Goal: Task Accomplishment & Management: Use online tool/utility

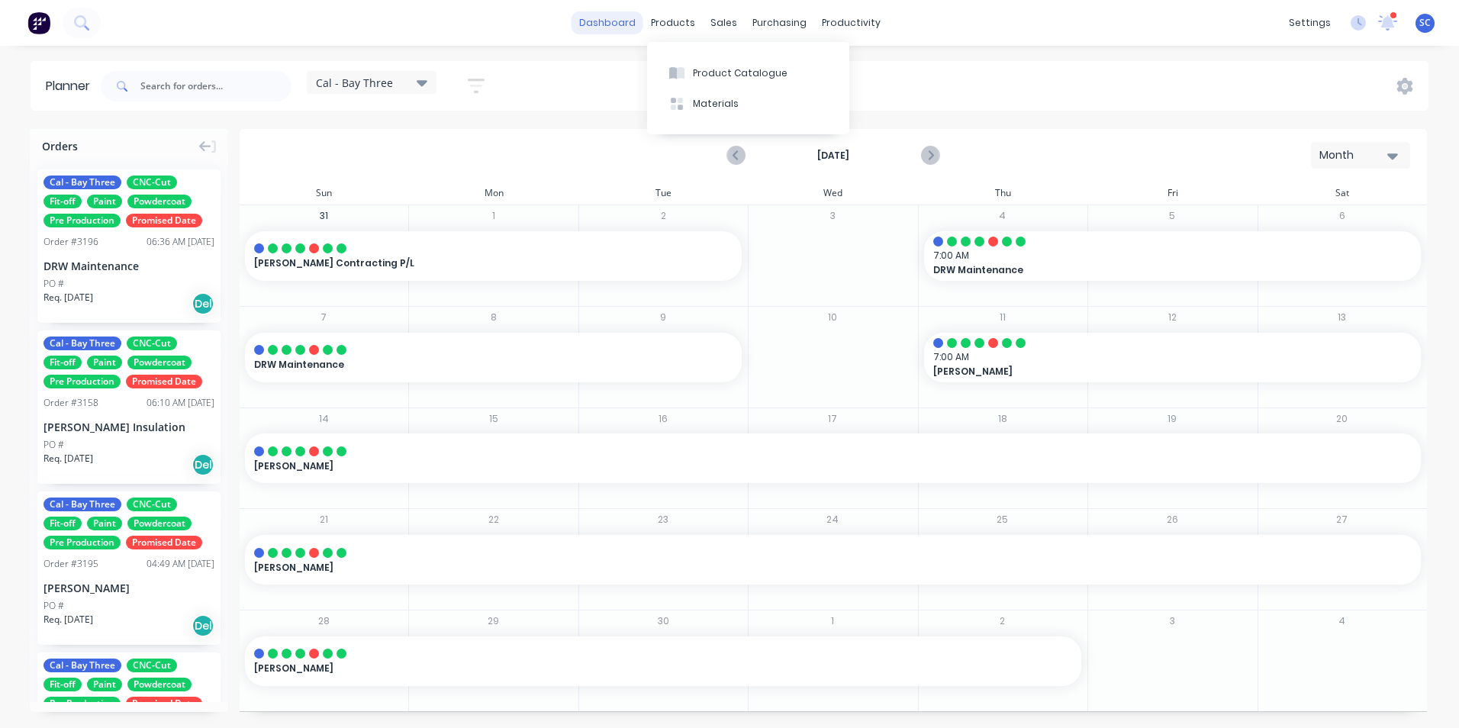
click at [626, 28] on link "dashboard" at bounding box center [608, 22] width 72 height 23
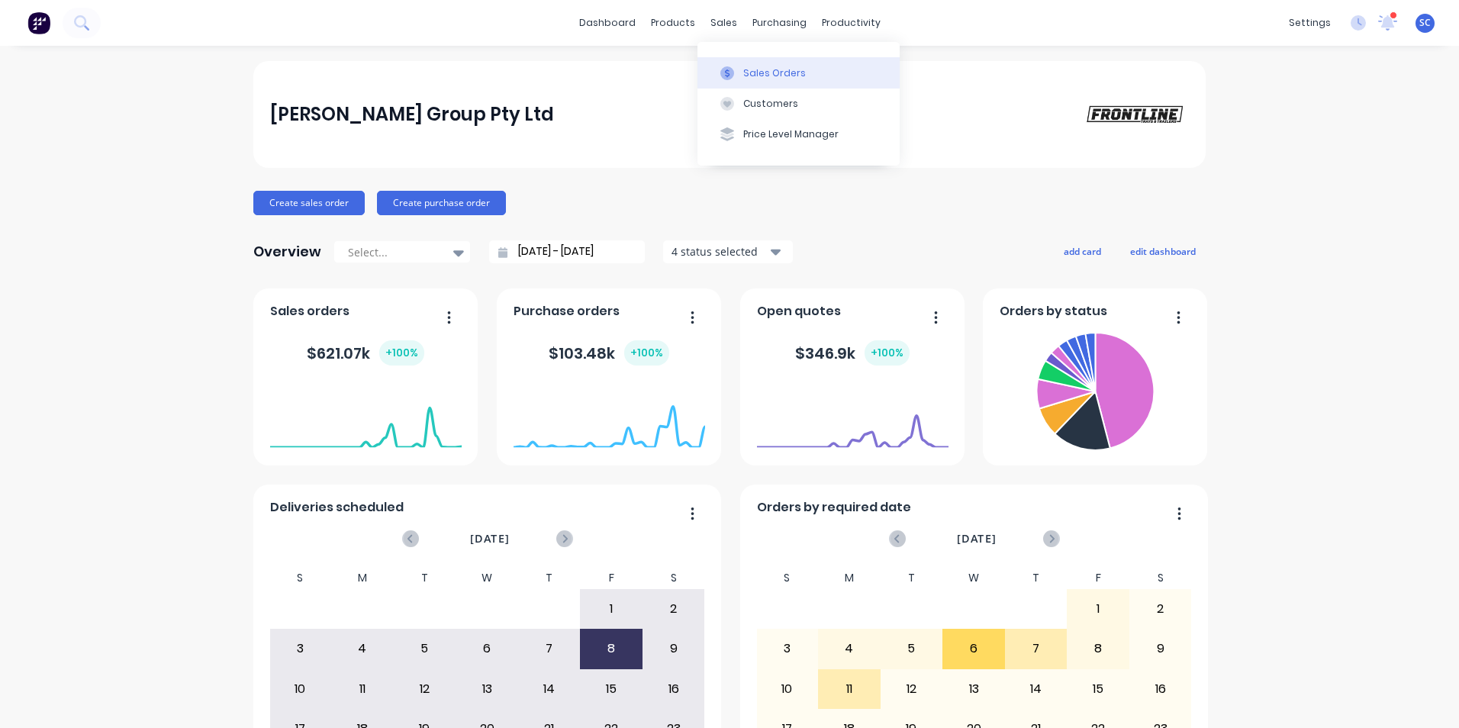
click at [755, 73] on div "Sales Orders" at bounding box center [774, 73] width 63 height 14
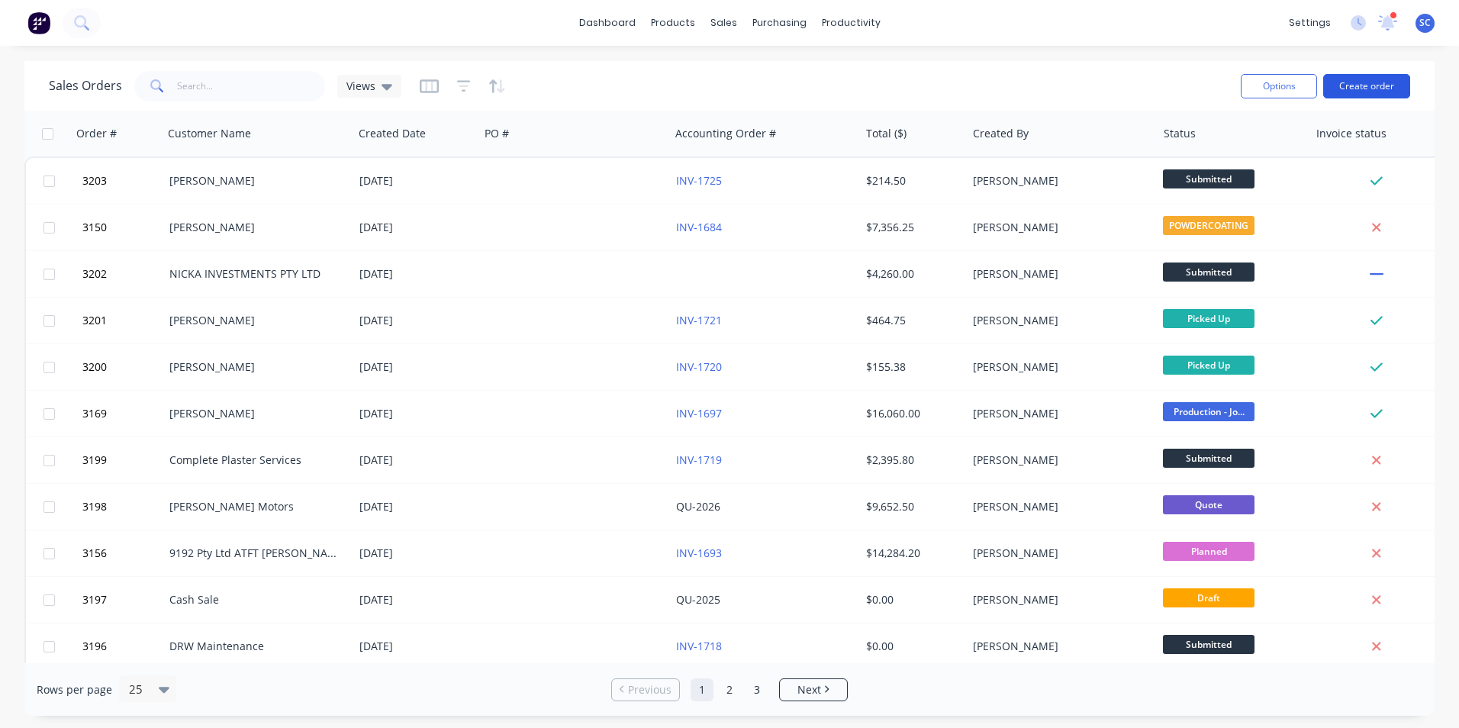
click at [1371, 82] on button "Create order" at bounding box center [1366, 86] width 87 height 24
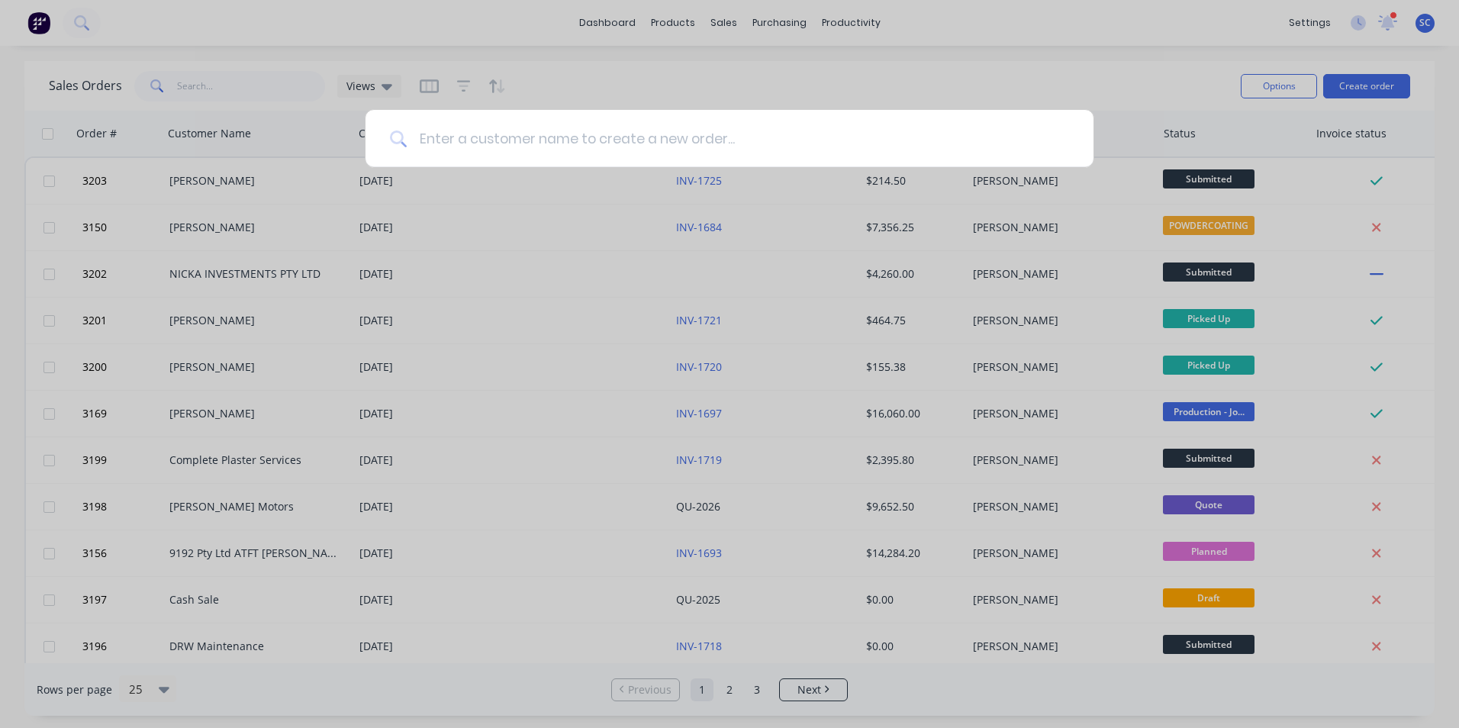
click at [620, 126] on input at bounding box center [738, 138] width 662 height 57
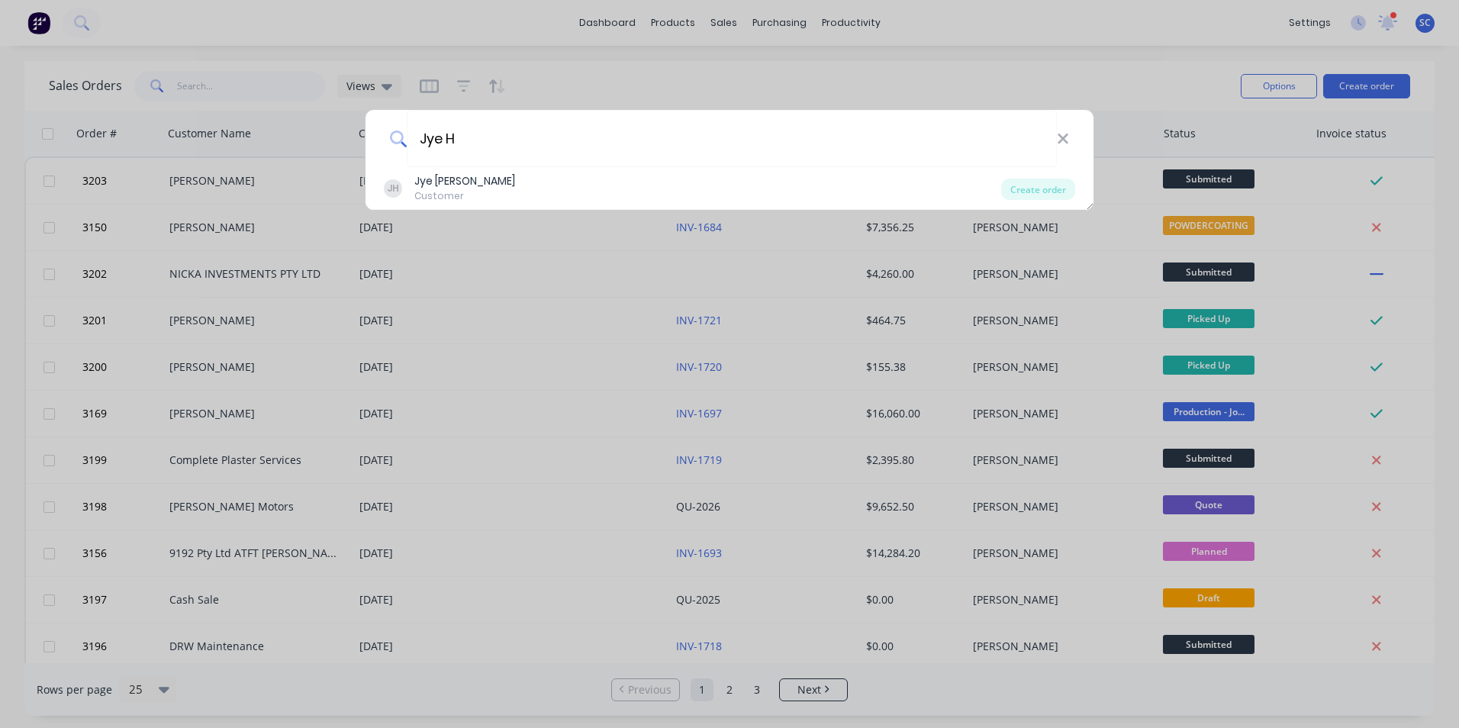
type input "Jye H"
click at [483, 38] on div "Jye H JH Jye [PERSON_NAME] Customer Create order" at bounding box center [729, 364] width 1459 height 728
